Goal: Information Seeking & Learning: Learn about a topic

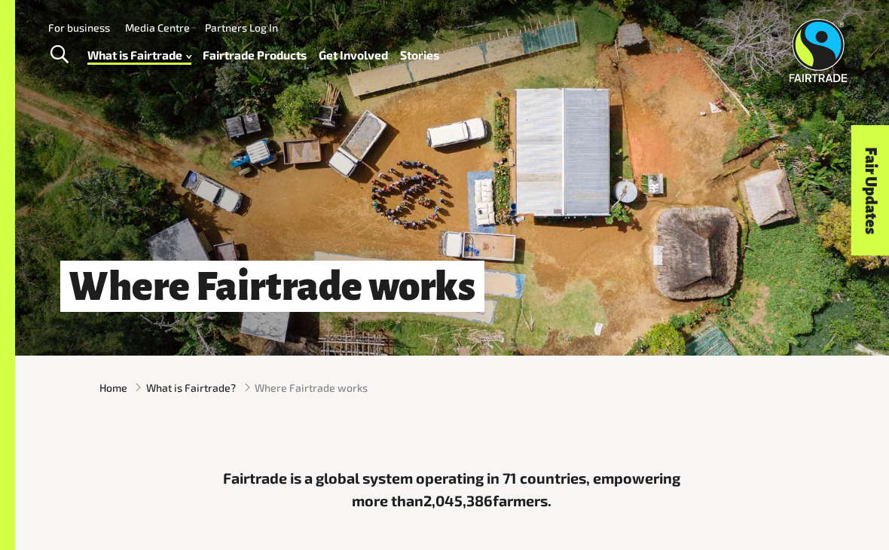
click at [397, 545] on div "Fairtrade is a global system operating in 71 countries, empowering more than 2,…" at bounding box center [452, 498] width 874 height 157
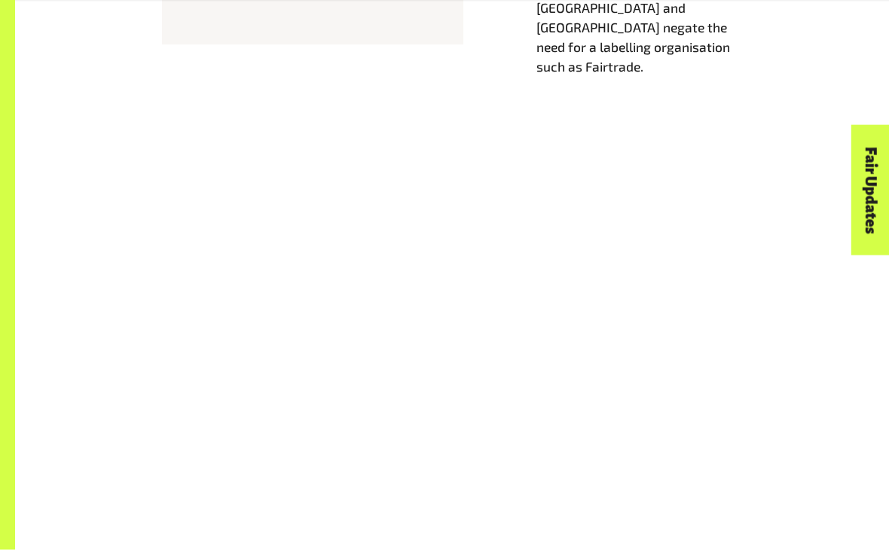
scroll to position [1011, 0]
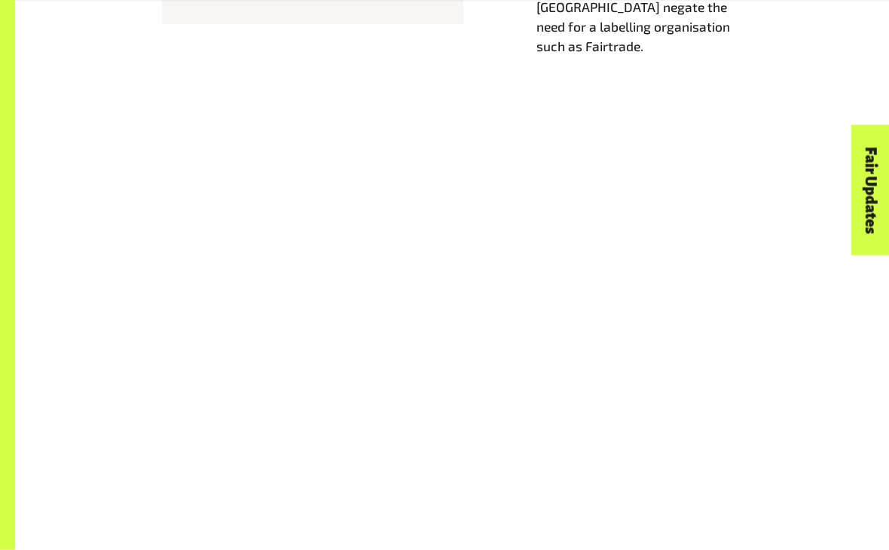
scroll to position [1031, 0]
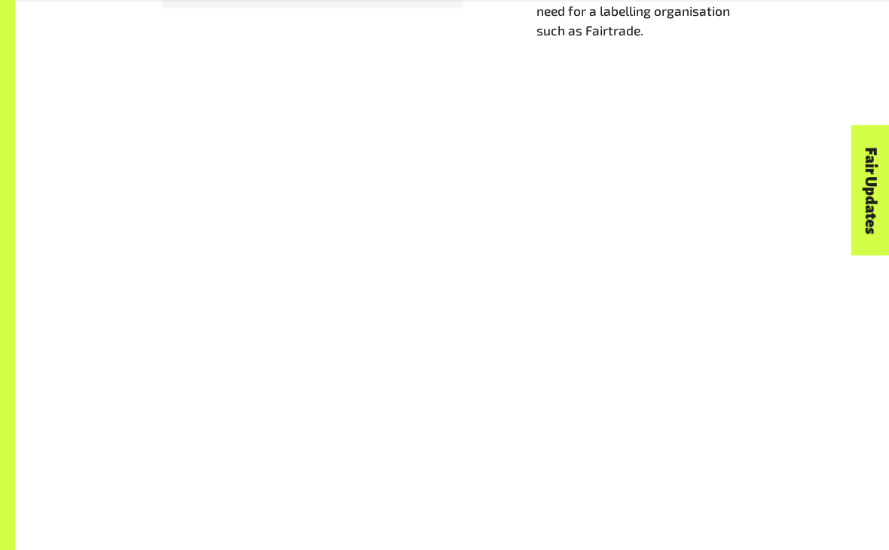
click at [432, 150] on div at bounding box center [452, 433] width 874 height 567
click at [729, 234] on div "Fair Updates" at bounding box center [786, 237] width 130 height 38
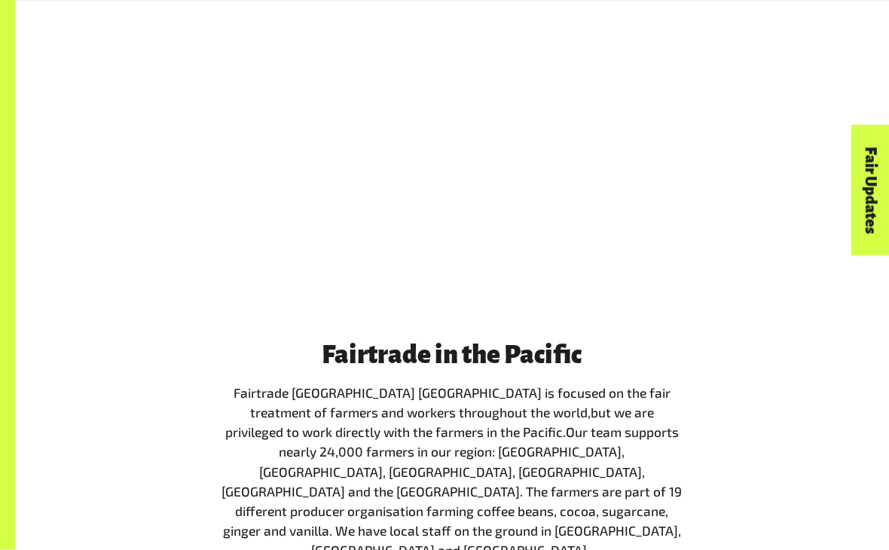
scroll to position [1408, 0]
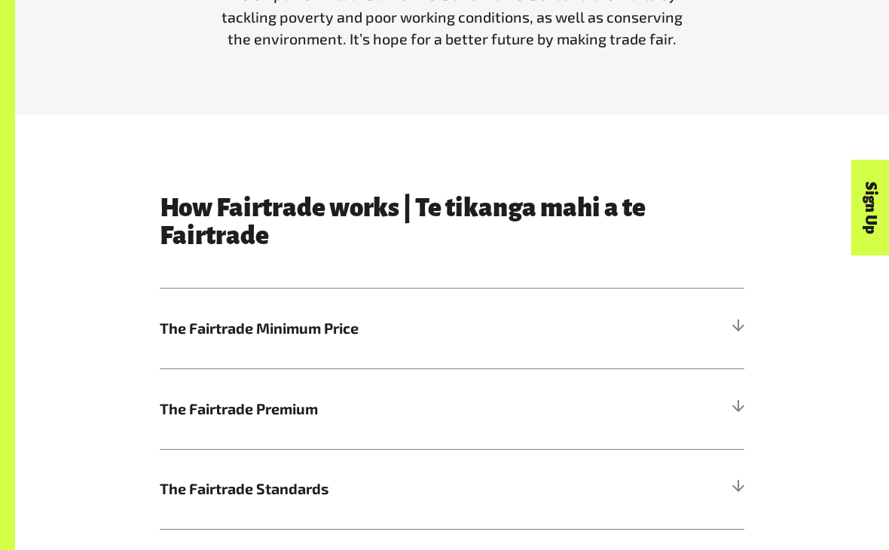
scroll to position [537, 0]
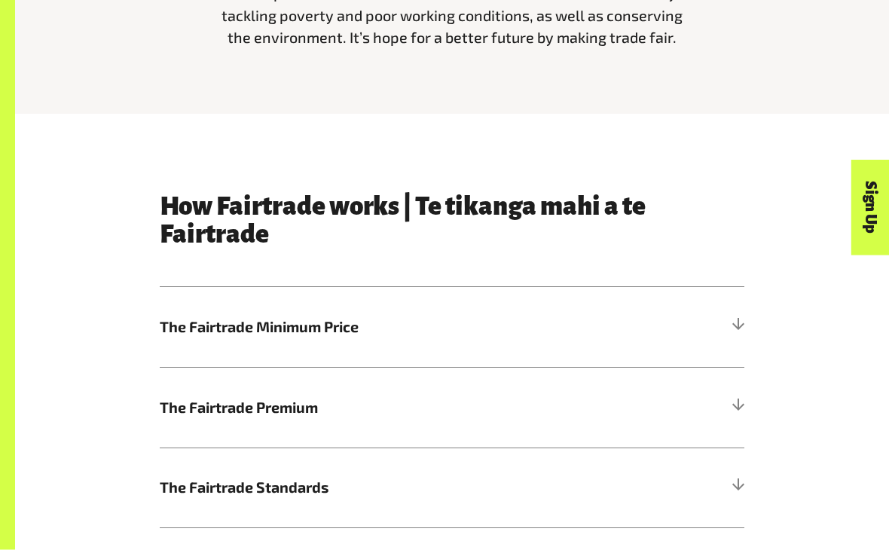
click at [526, 334] on span "The Fairtrade Minimum Price" at bounding box center [379, 327] width 438 height 23
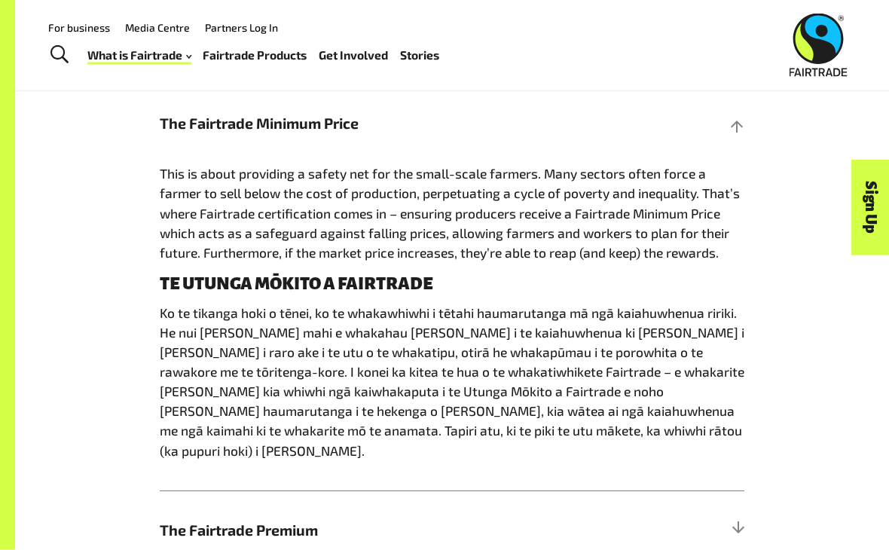
scroll to position [731, 0]
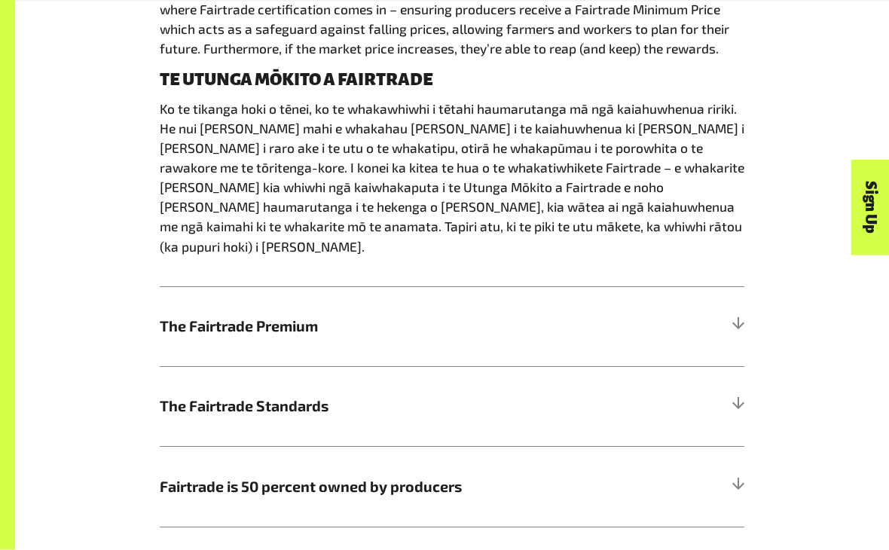
click at [362, 317] on h5 "The Fairtrade Premium" at bounding box center [452, 327] width 585 height 80
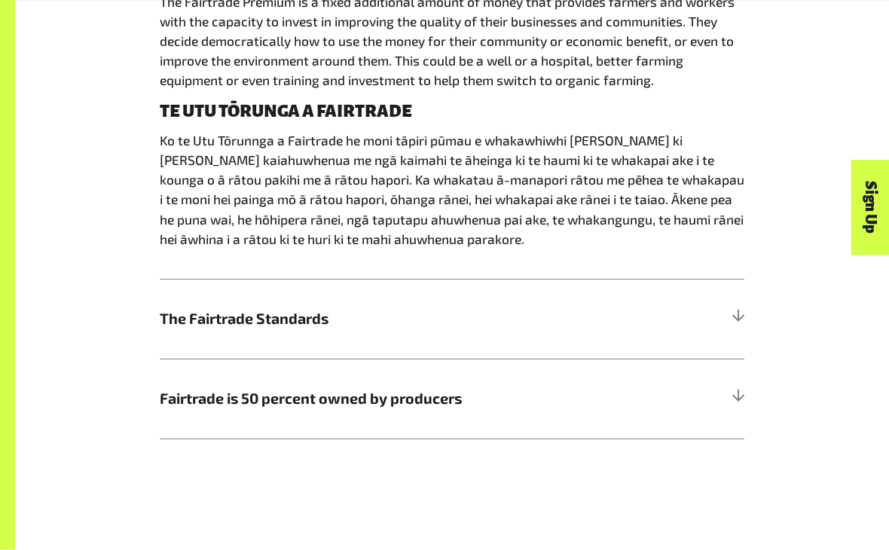
scroll to position [1041, 0]
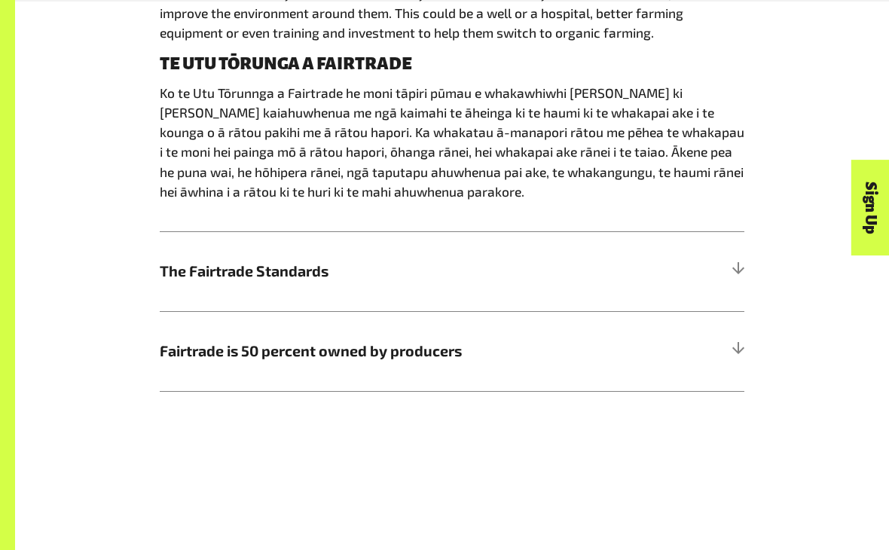
click at [378, 295] on h5 "The Fairtrade Standards" at bounding box center [452, 271] width 585 height 80
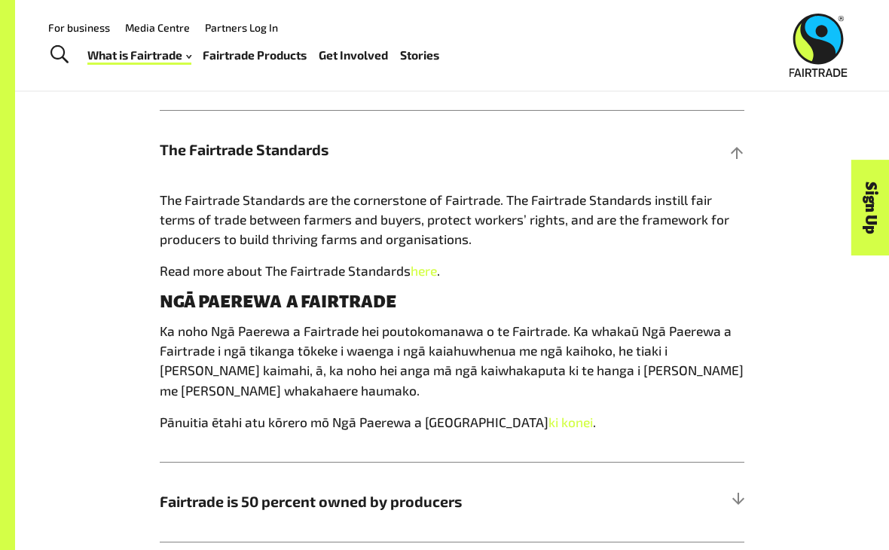
scroll to position [875, 0]
click at [326, 493] on span "Fairtrade is 50 percent owned by producers" at bounding box center [379, 502] width 438 height 23
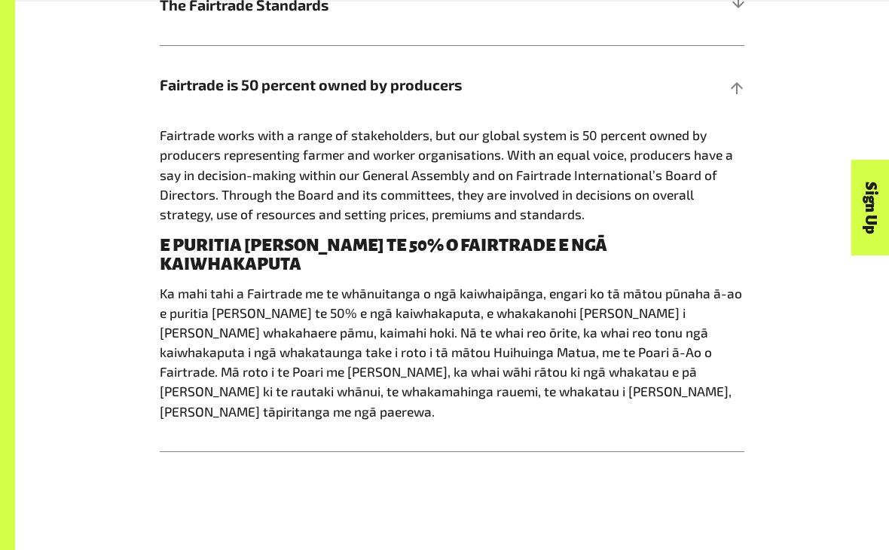
scroll to position [1022, 0]
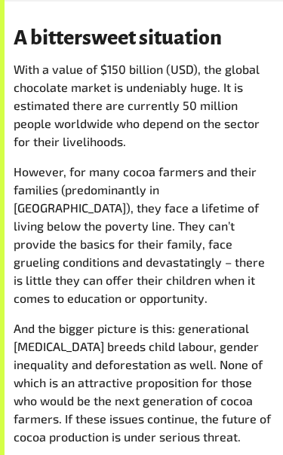
scroll to position [1039, 0]
